Goal: Find specific page/section: Find specific page/section

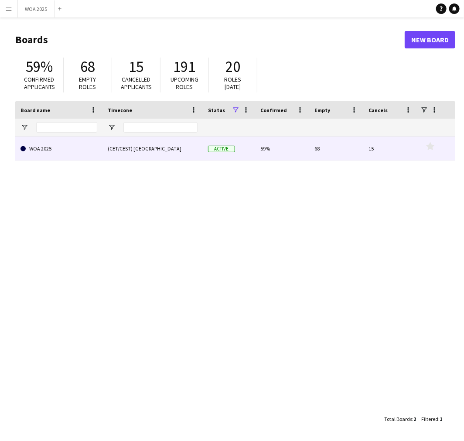
click at [154, 152] on div "(CET/CEST) [GEOGRAPHIC_DATA]" at bounding box center [153, 149] width 100 height 24
click at [168, 151] on div "(CET/CEST) [GEOGRAPHIC_DATA]" at bounding box center [153, 149] width 100 height 24
click at [174, 151] on div "(CET/CEST) [GEOGRAPHIC_DATA]" at bounding box center [153, 149] width 100 height 24
click at [57, 151] on link "WOA 2025" at bounding box center [59, 149] width 77 height 24
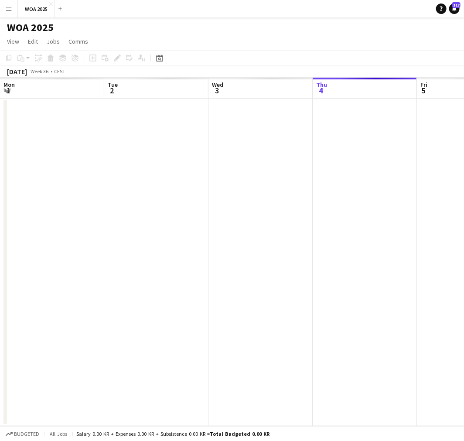
scroll to position [0, 208]
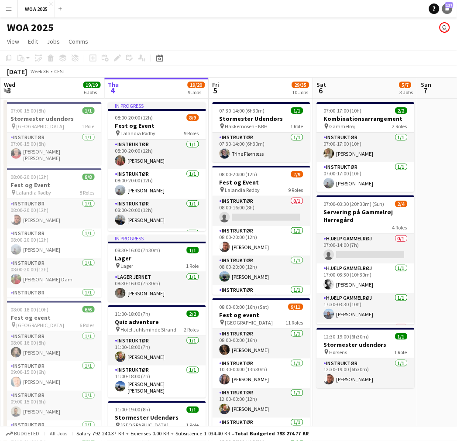
click at [448, 10] on icon at bounding box center [447, 8] width 4 height 4
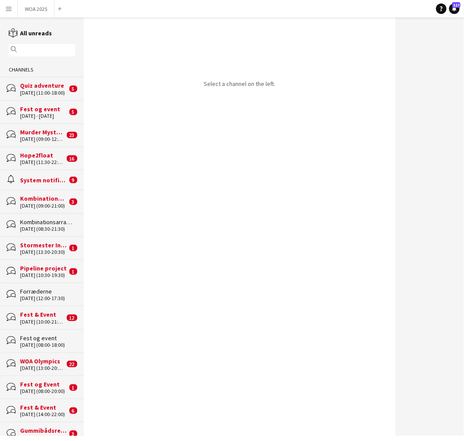
click at [40, 85] on div "Quiz adventure" at bounding box center [43, 86] width 47 height 8
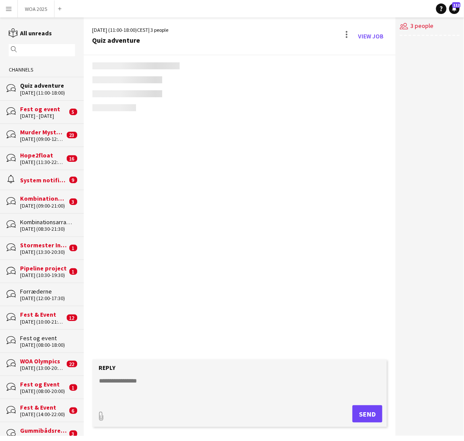
scroll to position [2, 0]
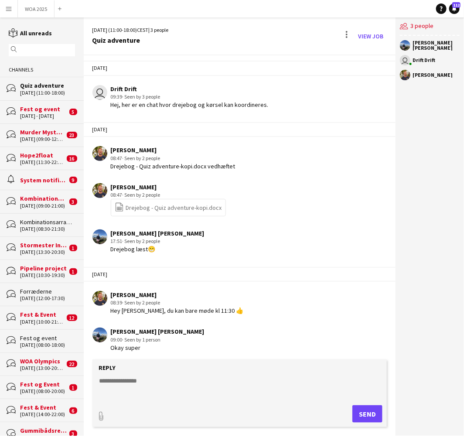
click at [150, 205] on link "file-spreadsheet Drejebog - Quiz adventure-kopi.docx" at bounding box center [168, 207] width 107 height 10
click at [162, 205] on link "file-spreadsheet Drejebog - Quiz adventure-kopi.docx" at bounding box center [168, 207] width 107 height 10
click at [43, 6] on button "WOA 2025 Close" at bounding box center [36, 8] width 37 height 17
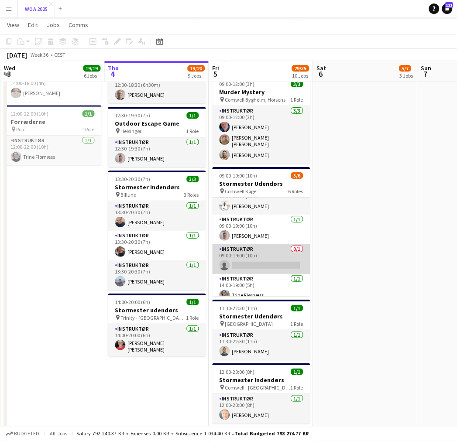
scroll to position [82, 0]
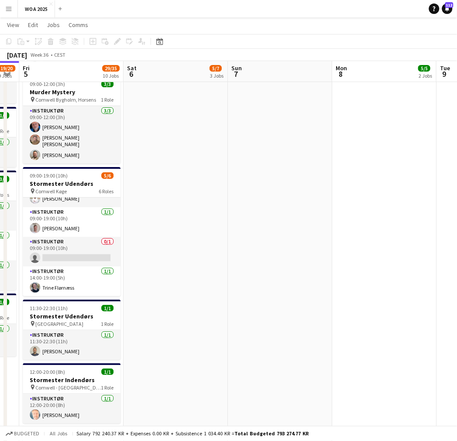
drag, startPoint x: 329, startPoint y: 202, endPoint x: 178, endPoint y: 202, distance: 150.9
click at [110, 202] on app-calendar-viewport "Mon 1 2/2 2 Jobs Tue 2 13/13 4 Jobs Wed 3 19/19 6 Jobs Thu 4 19/20 9 Jobs Fri 5…" at bounding box center [228, 26] width 457 height 955
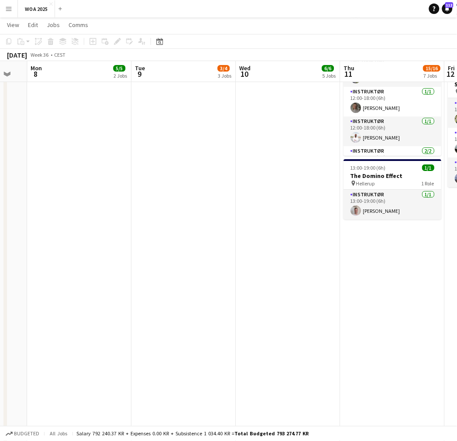
drag, startPoint x: 204, startPoint y: 188, endPoint x: 66, endPoint y: 196, distance: 137.7
click at [15, 192] on app-calendar-viewport "Fri 5 29/35 10 Jobs Sat 6 5/7 3 Jobs Sun 7 Mon 8 5/5 2 Jobs Tue 9 3/4 3 Jobs We…" at bounding box center [228, 26] width 457 height 955
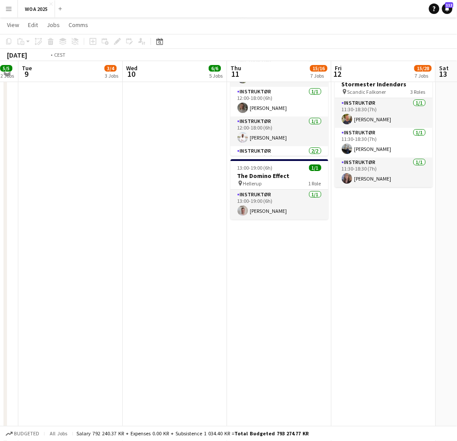
drag, startPoint x: 233, startPoint y: 198, endPoint x: 134, endPoint y: 198, distance: 98.6
click at [134, 198] on app-calendar-viewport "Fri 5 29/35 10 Jobs Sat 6 5/7 3 Jobs Sun 7 Mon 8 5/5 2 Jobs Tue 9 3/4 3 Jobs We…" at bounding box center [228, 26] width 457 height 955
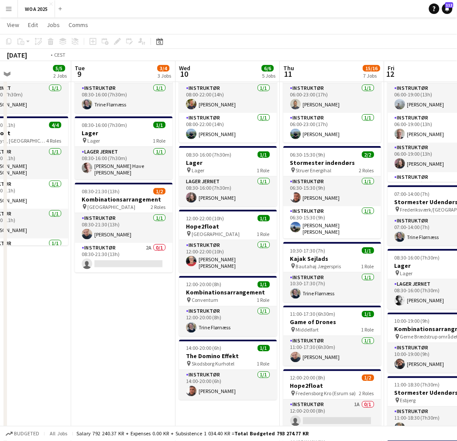
scroll to position [0, 297]
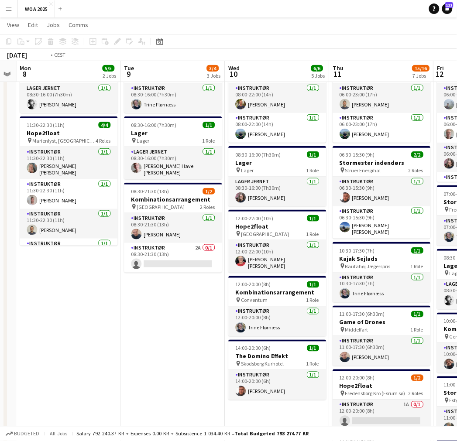
drag, startPoint x: 83, startPoint y: 315, endPoint x: 176, endPoint y: 326, distance: 94.0
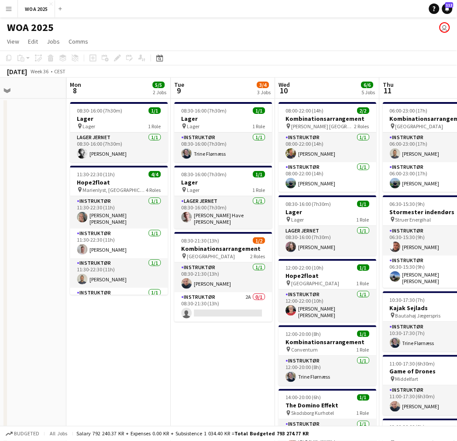
scroll to position [0, 220]
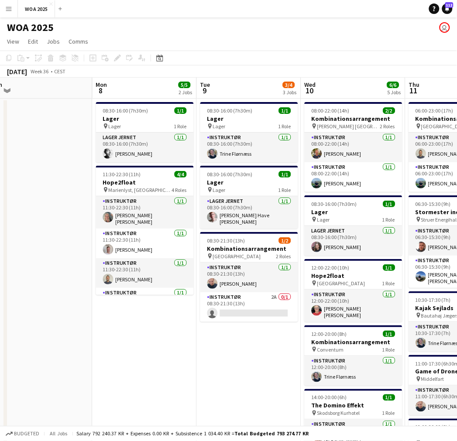
drag, startPoint x: 145, startPoint y: 354, endPoint x: 171, endPoint y: 358, distance: 26.1
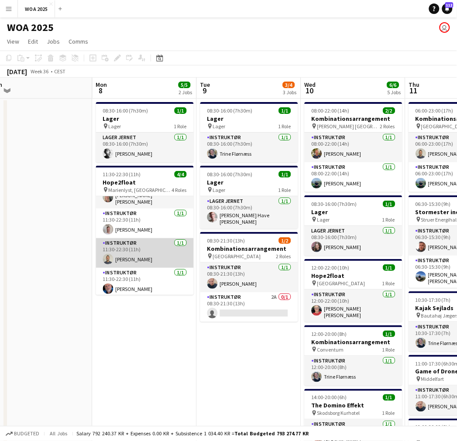
scroll to position [0, 0]
